Goal: Transaction & Acquisition: Download file/media

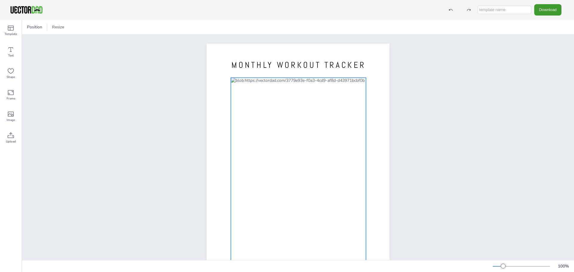
click at [307, 86] on div at bounding box center [298, 170] width 135 height 185
click at [322, 82] on div at bounding box center [298, 170] width 135 height 185
click at [322, 81] on div at bounding box center [298, 170] width 135 height 185
click at [318, 81] on div at bounding box center [298, 170] width 135 height 185
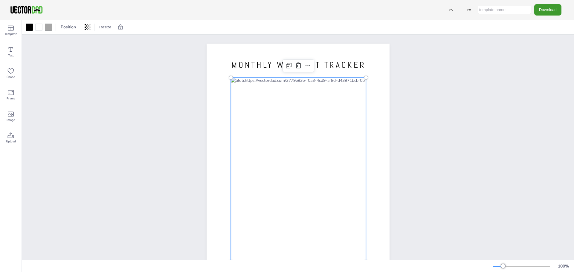
click at [318, 81] on div at bounding box center [298, 170] width 135 height 185
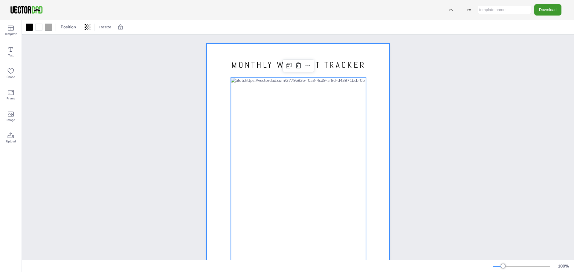
click at [371, 86] on div at bounding box center [298, 162] width 183 height 237
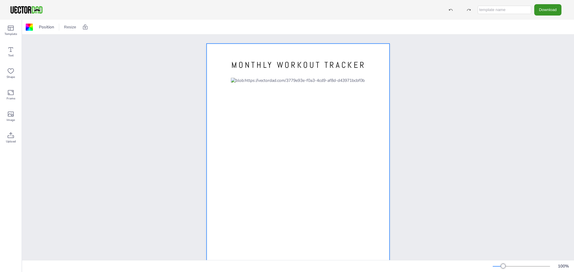
click at [547, 10] on button "Download" at bounding box center [547, 9] width 27 height 11
click at [540, 71] on li "PDF" at bounding box center [549, 73] width 49 height 12
